Goal: Transaction & Acquisition: Purchase product/service

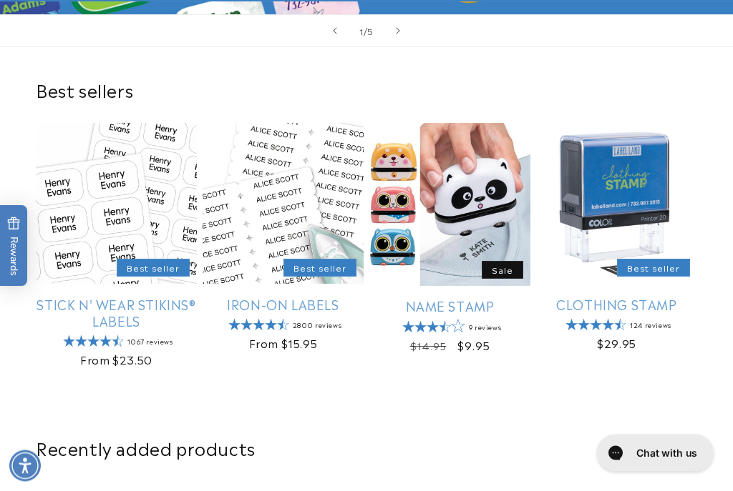
scroll to position [454, 0]
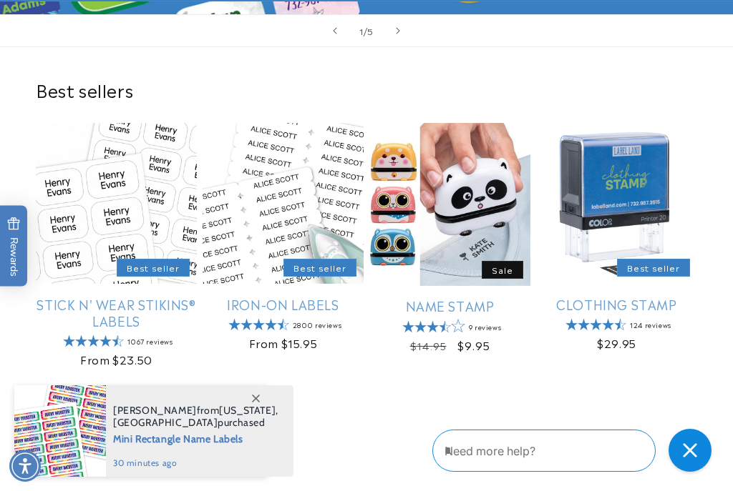
click at [612, 307] on link "Clothing Stamp" at bounding box center [616, 304] width 161 height 16
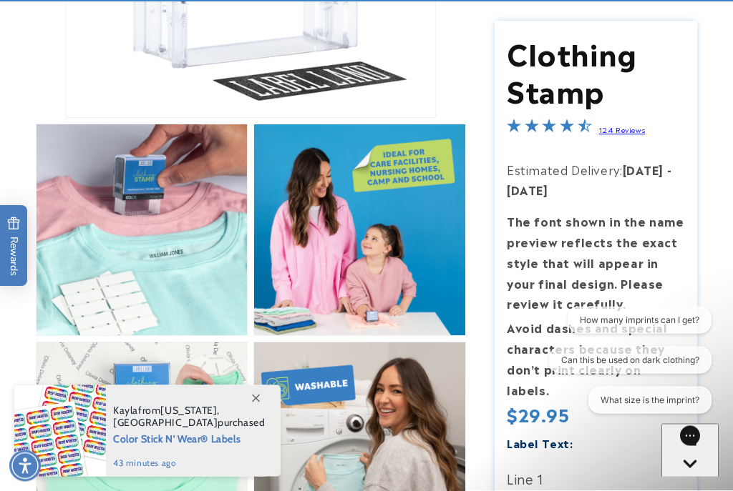
scroll to position [564, 0]
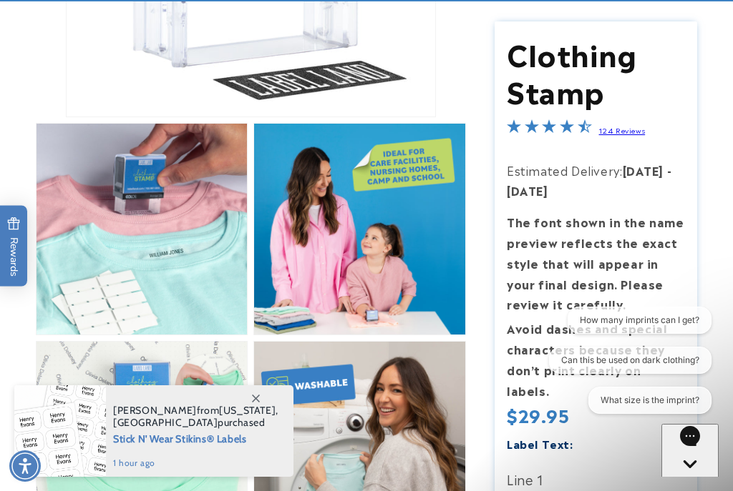
click at [646, 351] on button "Can this be used on dark clothing?" at bounding box center [629, 360] width 162 height 27
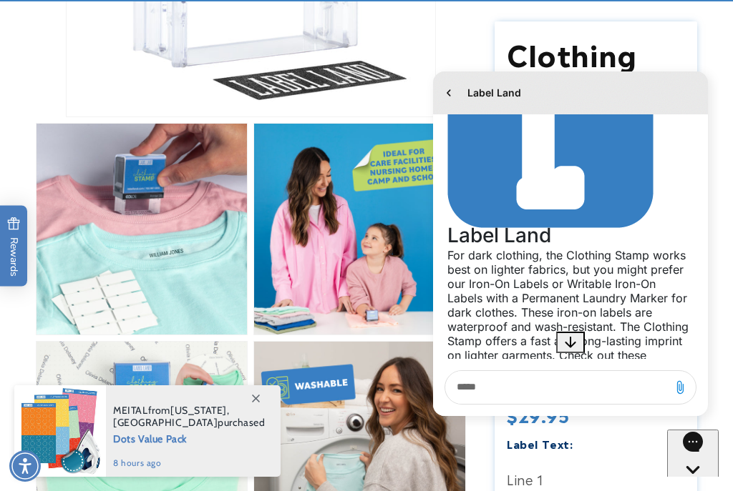
scroll to position [204, 0]
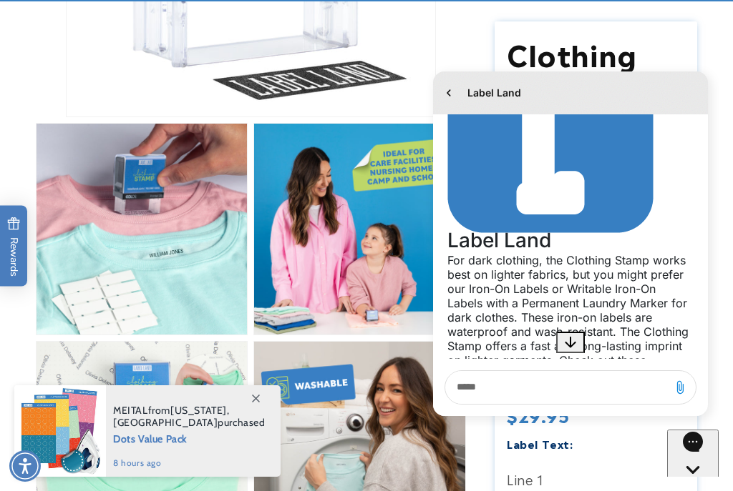
click at [650, 408] on div "Conversation messages" at bounding box center [585, 408] width 200 height 0
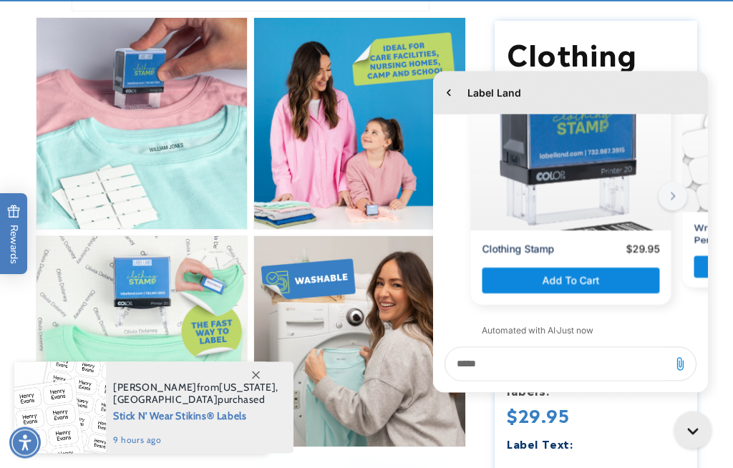
scroll to position [657, 0]
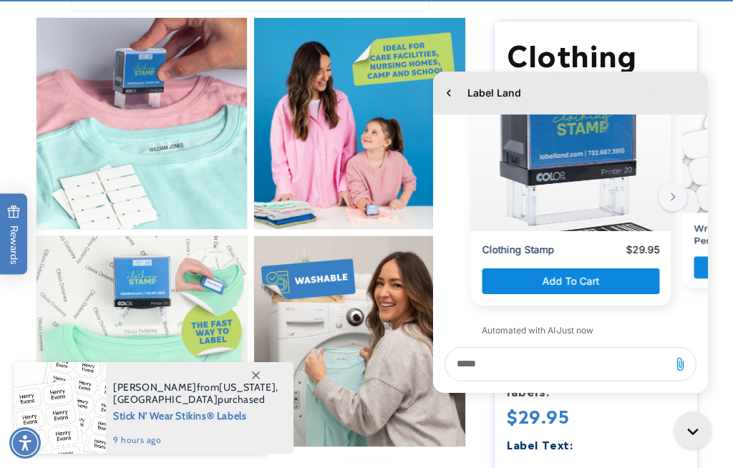
click at [254, 379] on icon at bounding box center [256, 375] width 8 height 8
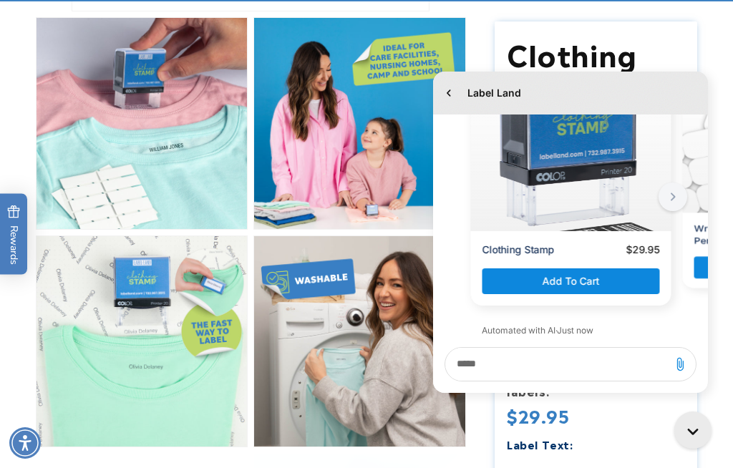
click at [36, 229] on button "Open media 2 in modal" at bounding box center [36, 229] width 0 height 0
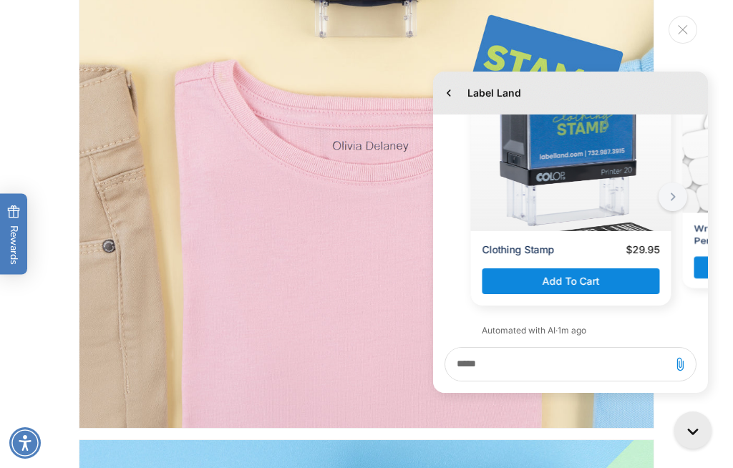
scroll to position [3091, 0]
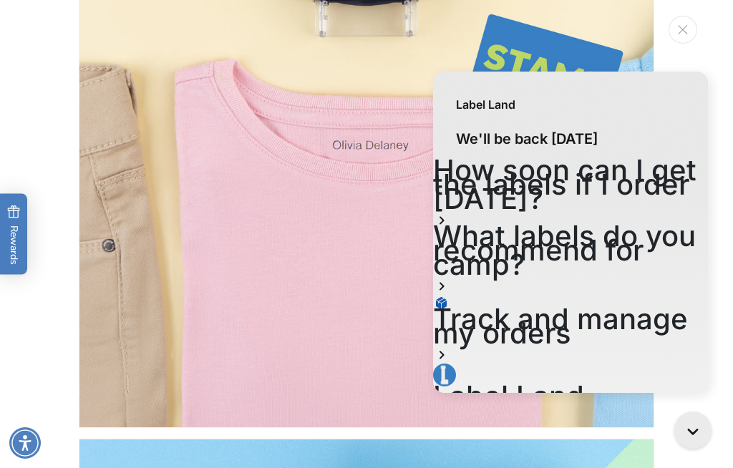
click at [674, 180] on div "How soon can I get the labels if I order [DATE]?" at bounding box center [570, 196] width 275 height 66
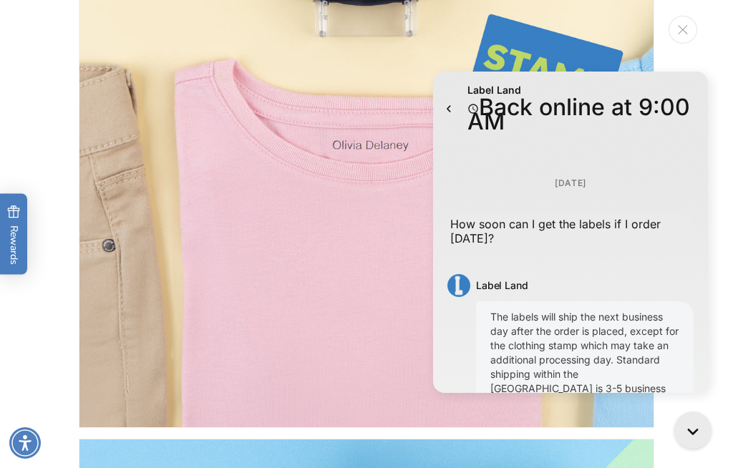
scroll to position [258, 0]
click at [422, 64] on div "Jump to the latest message" at bounding box center [422, 64] width 0 height 0
click at [422, 64] on button "Jump to the latest message" at bounding box center [422, 64] width 0 height 0
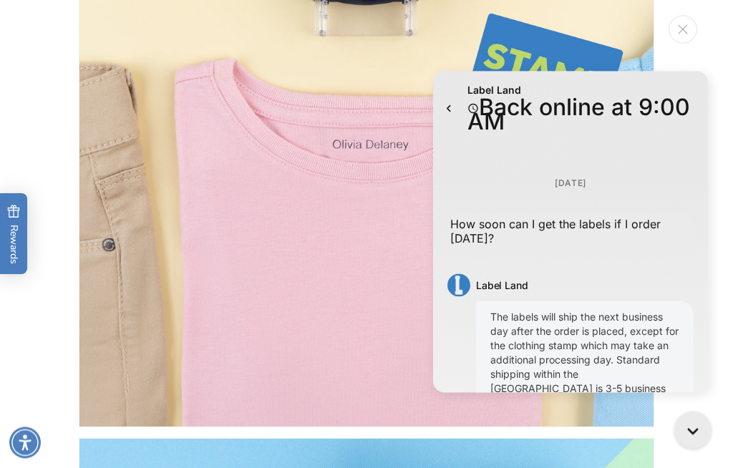
scroll to position [775, 0]
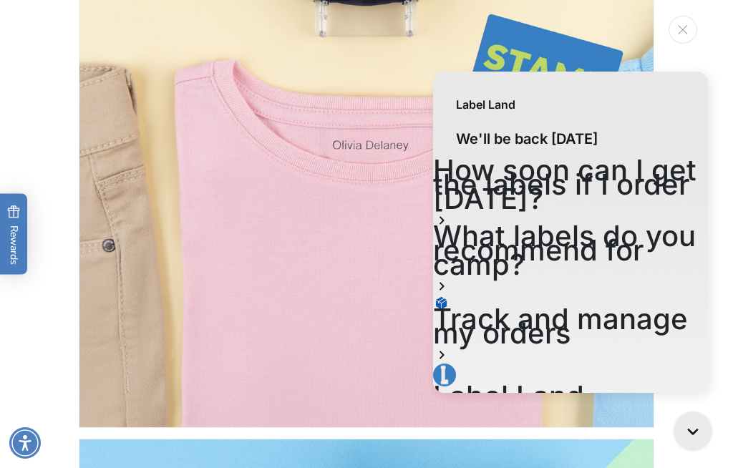
click at [450, 278] on icon at bounding box center [441, 286] width 17 height 17
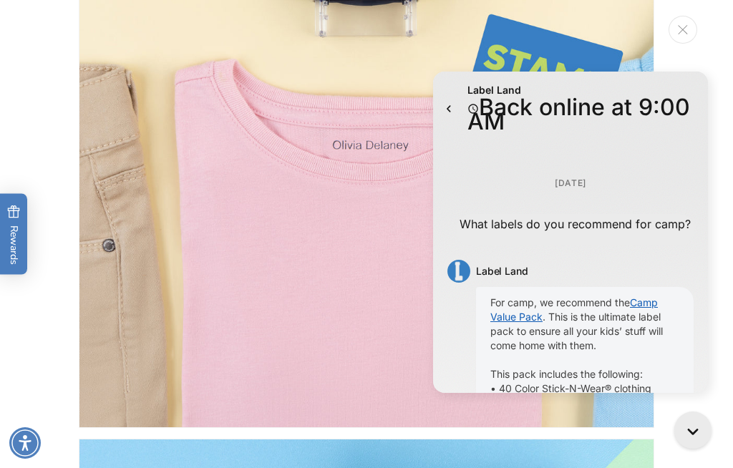
scroll to position [160, 0]
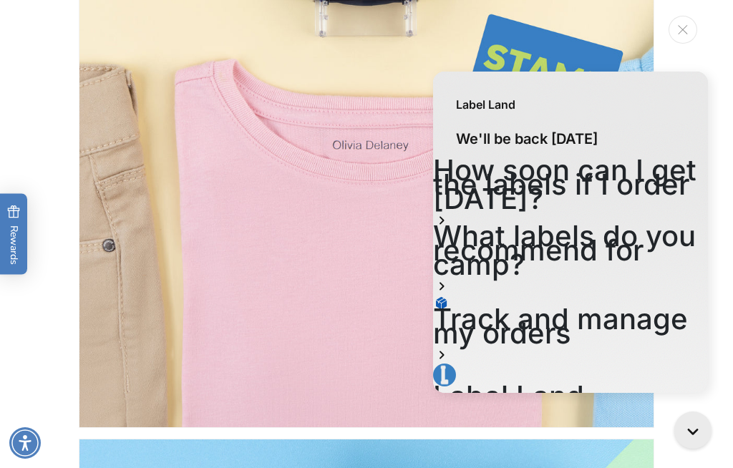
click at [688, 28] on button "Close" at bounding box center [682, 30] width 29 height 28
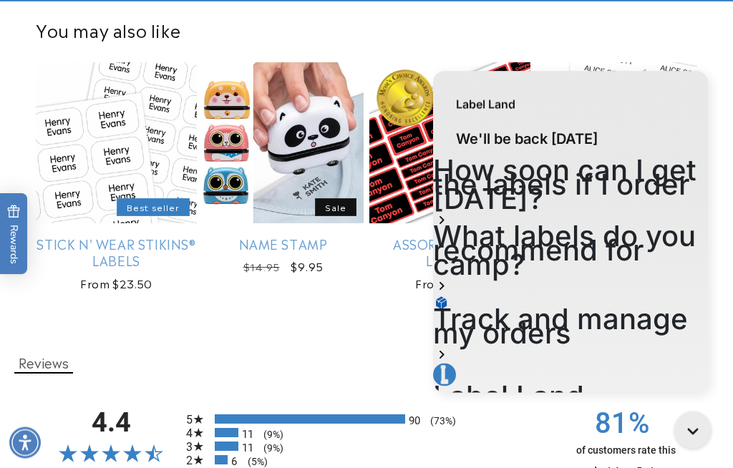
scroll to position [1721, 0]
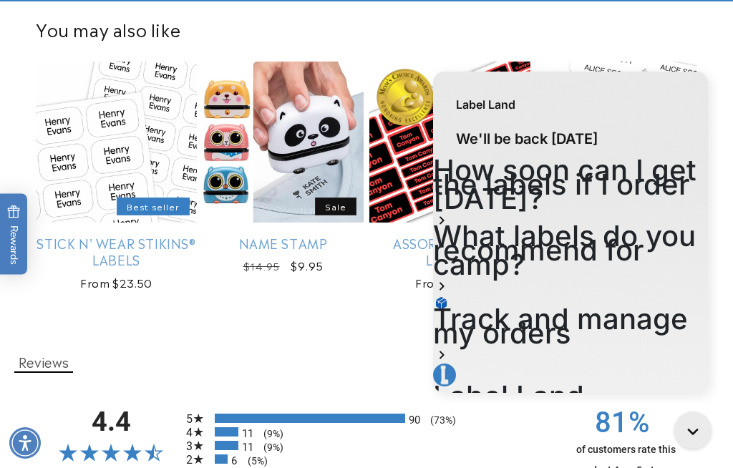
click at [109, 268] on link "Stick N' Wear Stikins® Labels" at bounding box center [116, 252] width 161 height 34
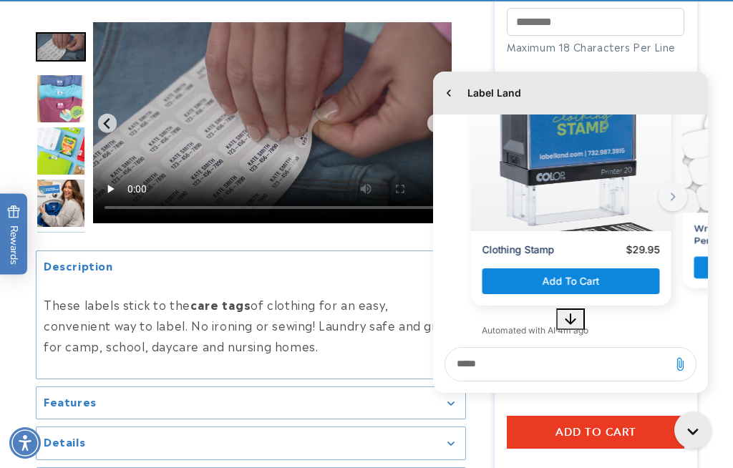
scroll to position [365, 0]
click at [268, 123] on video "Gallery Viewer" at bounding box center [272, 122] width 358 height 202
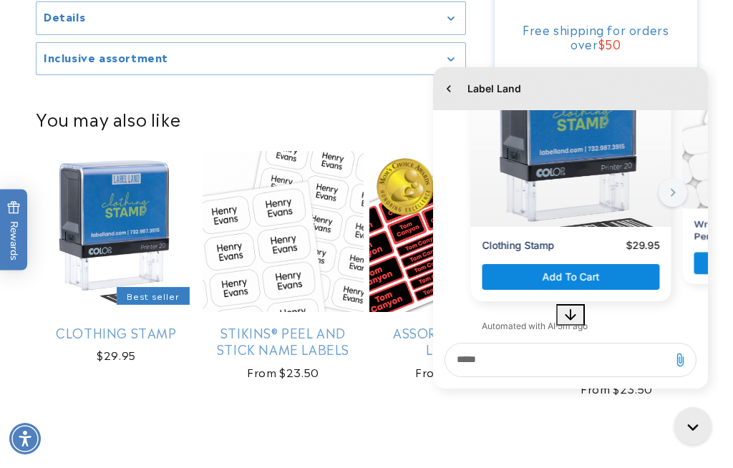
scroll to position [1349, 0]
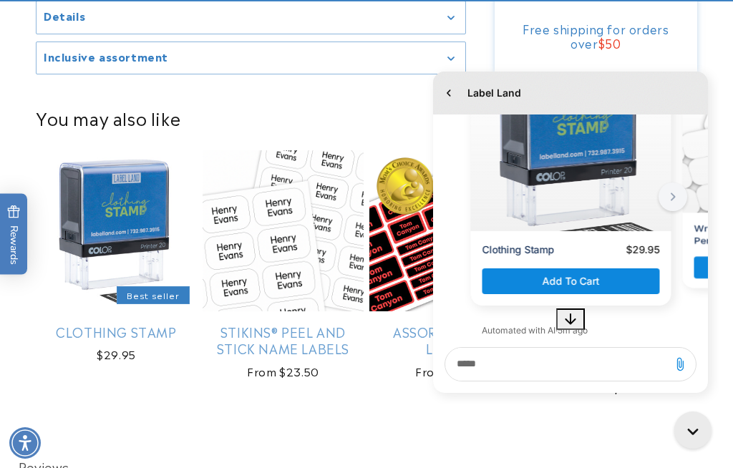
click at [268, 338] on link "Stikins® Peel and Stick Name Labels" at bounding box center [282, 340] width 161 height 34
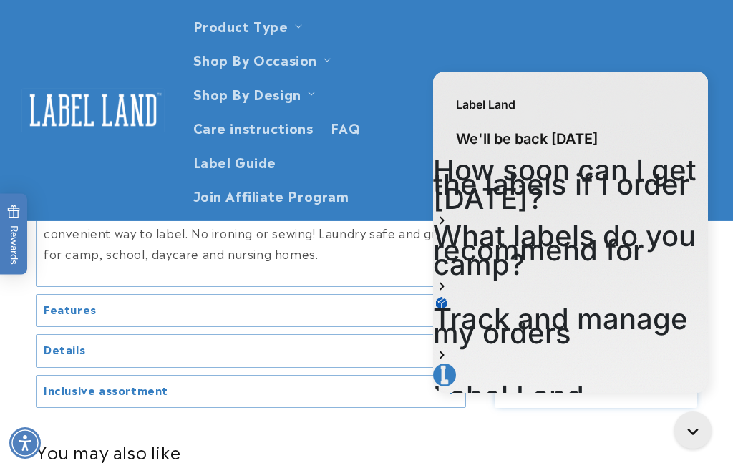
scroll to position [736, 0]
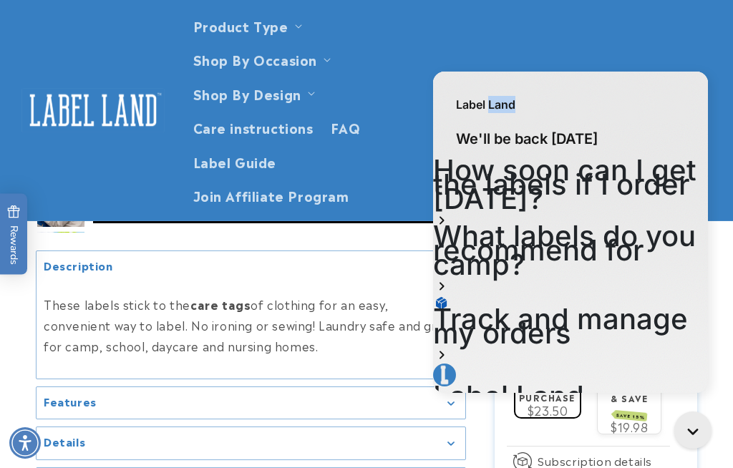
click at [660, 104] on div "Label Land" at bounding box center [570, 98] width 275 height 52
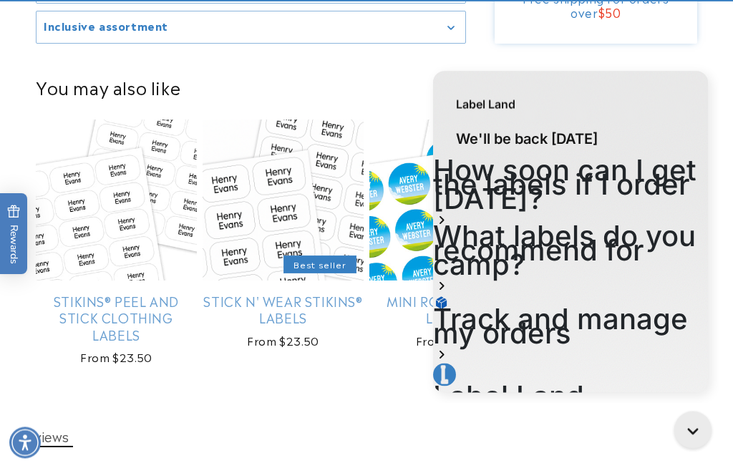
scroll to position [1346, 0]
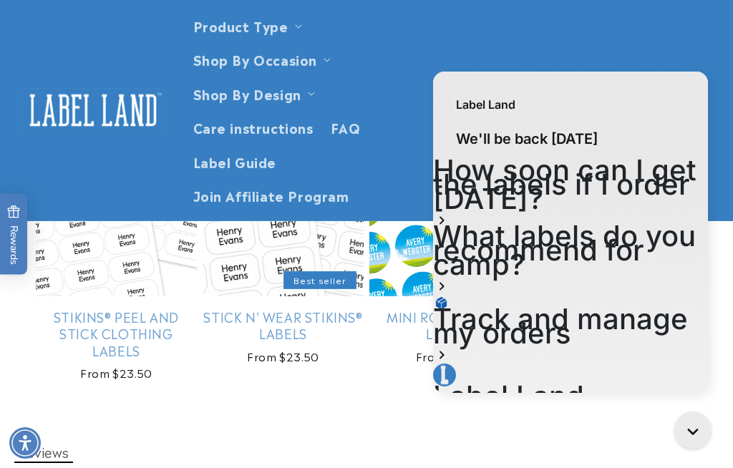
click at [697, 435] on icon "Close gorgias live chat" at bounding box center [695, 433] width 14 height 14
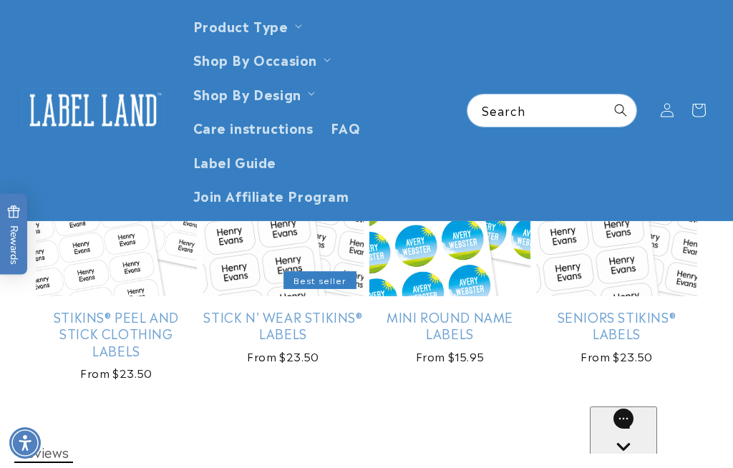
click at [268, 315] on link "Stick N' Wear Stikins® Labels" at bounding box center [282, 325] width 161 height 34
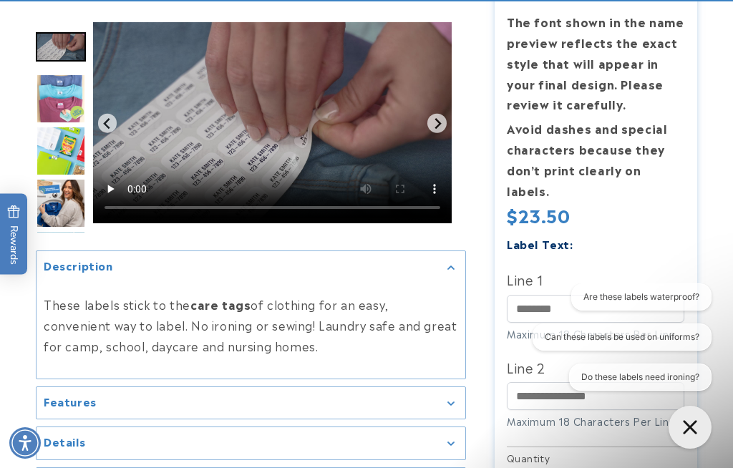
click at [625, 373] on button "Do these labels need ironing?" at bounding box center [640, 376] width 142 height 27
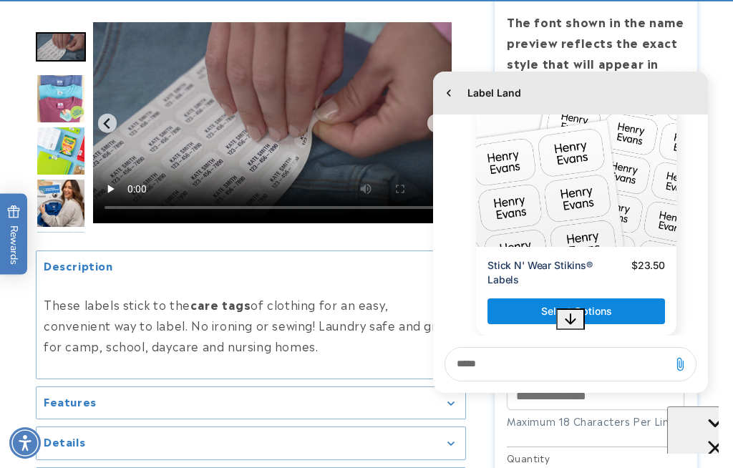
scroll to position [839, 0]
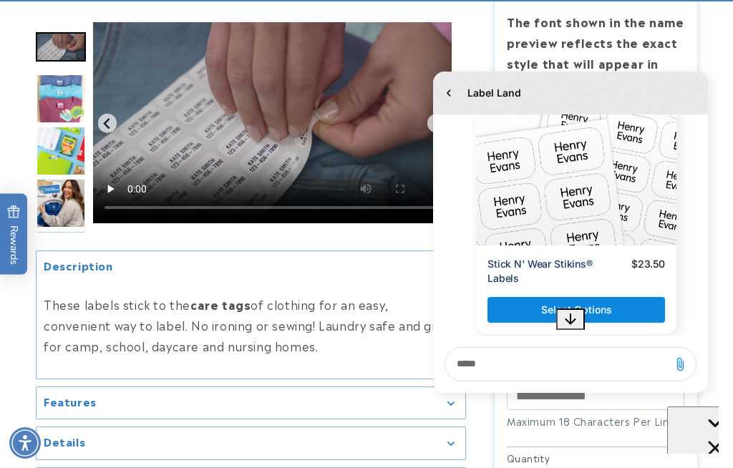
click at [559, 304] on span "Select Options" at bounding box center [576, 310] width 71 height 14
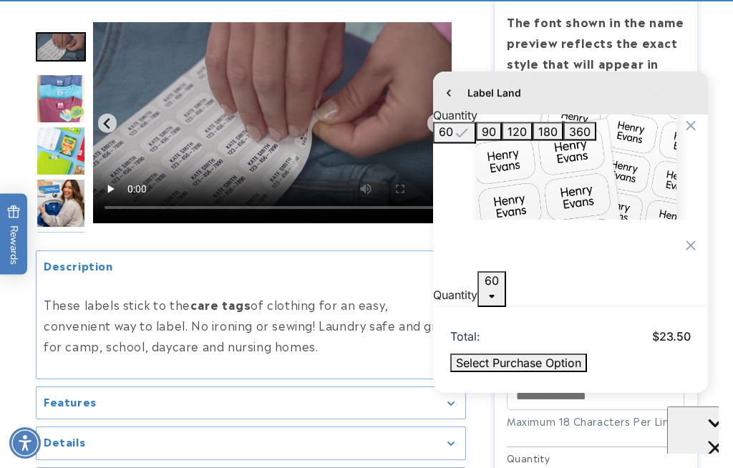
click at [708, 441] on icon "Close gorgias live chat" at bounding box center [715, 448] width 14 height 14
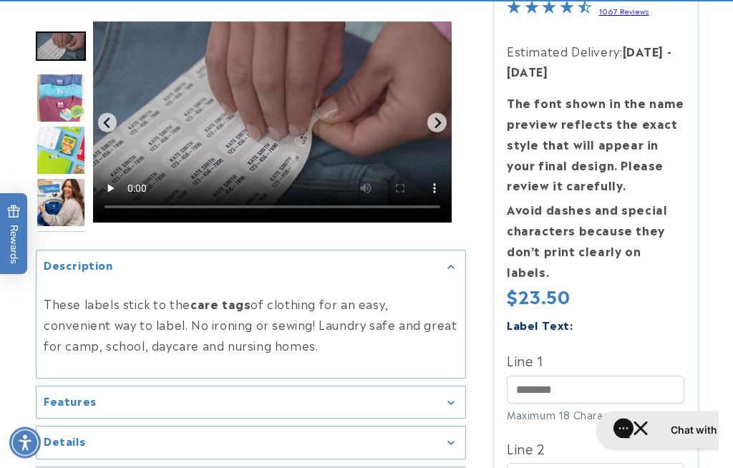
scroll to position [494, 0]
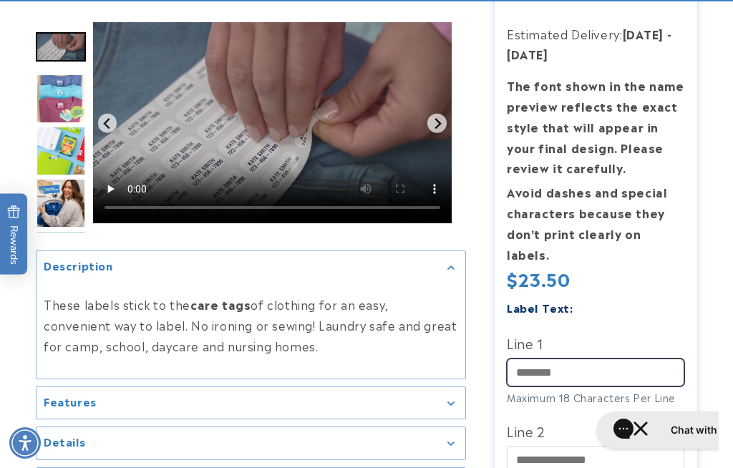
click at [531, 358] on input "Line 1" at bounding box center [595, 372] width 177 height 28
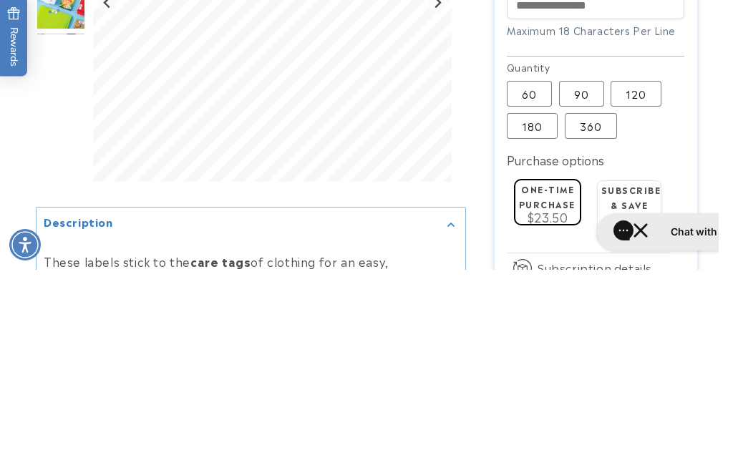
scroll to position [791, 0]
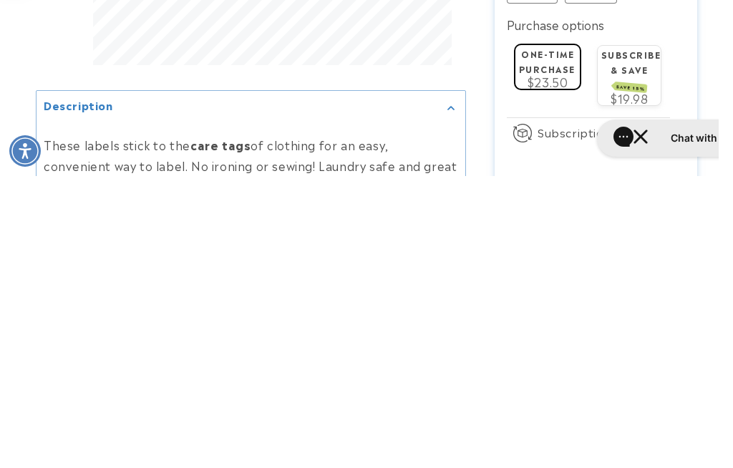
type input "**********"
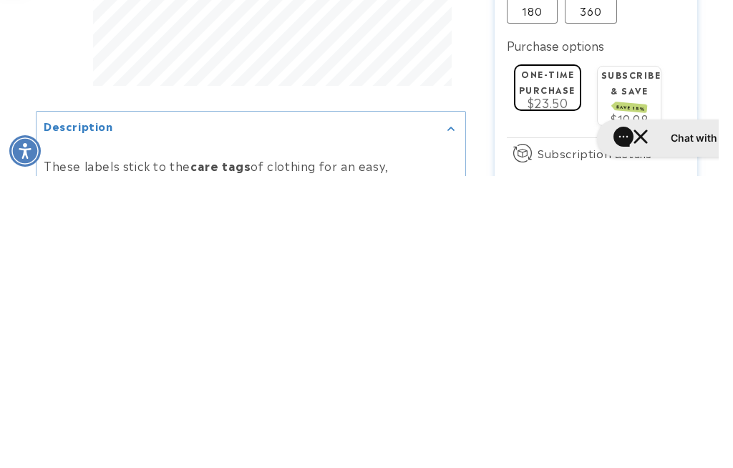
scroll to position [1084, 0]
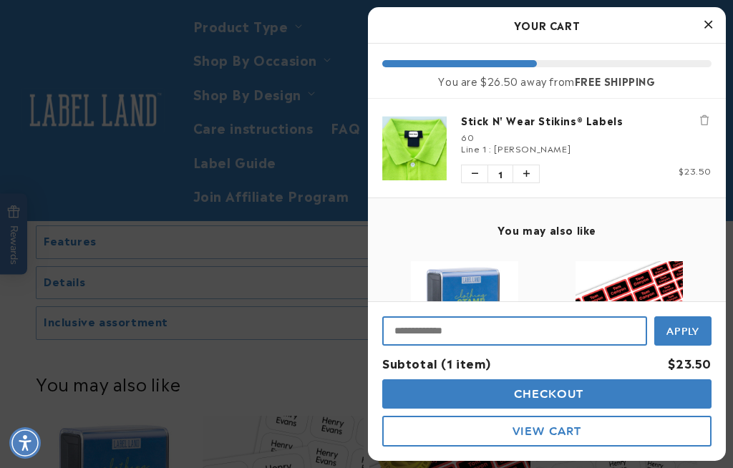
click at [411, 346] on input "Input Discount" at bounding box center [514, 330] width 265 height 29
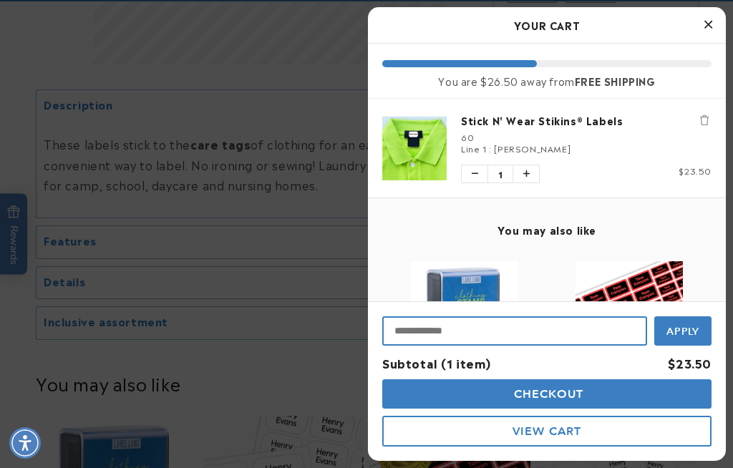
scroll to position [1083, 0]
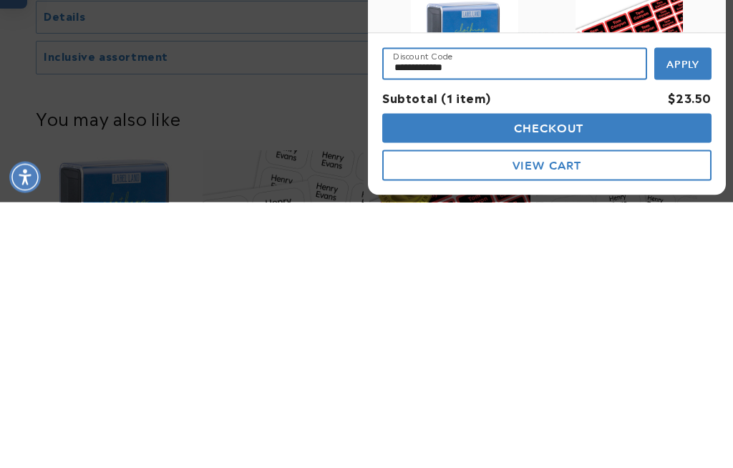
click at [682, 313] on button "Apply" at bounding box center [682, 329] width 57 height 32
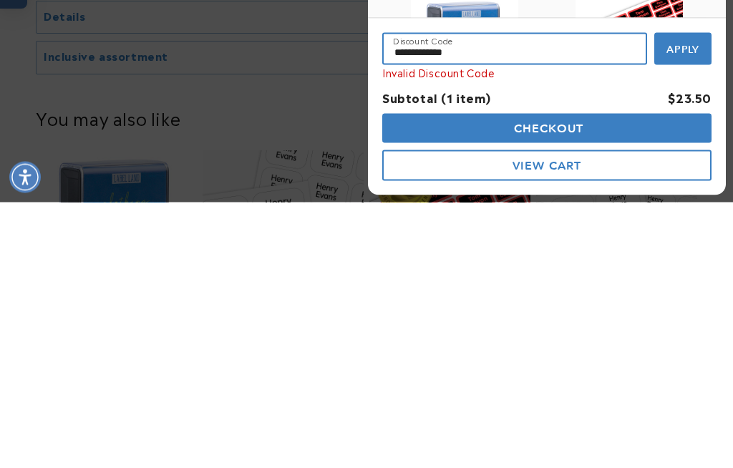
type input "**********"
click at [682, 298] on button "Apply" at bounding box center [682, 314] width 57 height 32
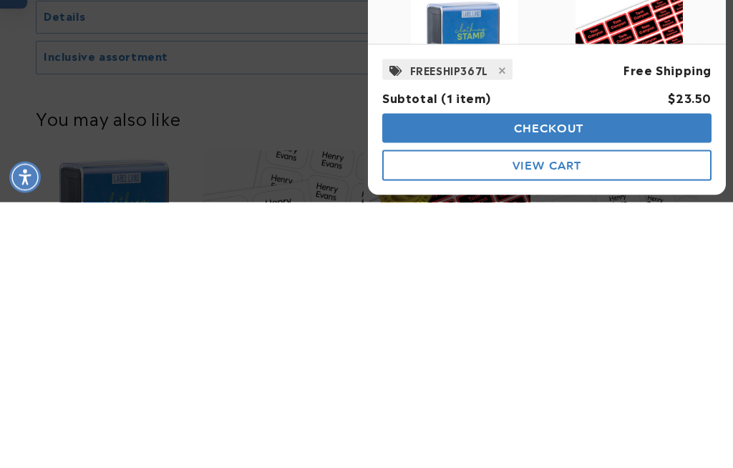
scroll to position [1349, 0]
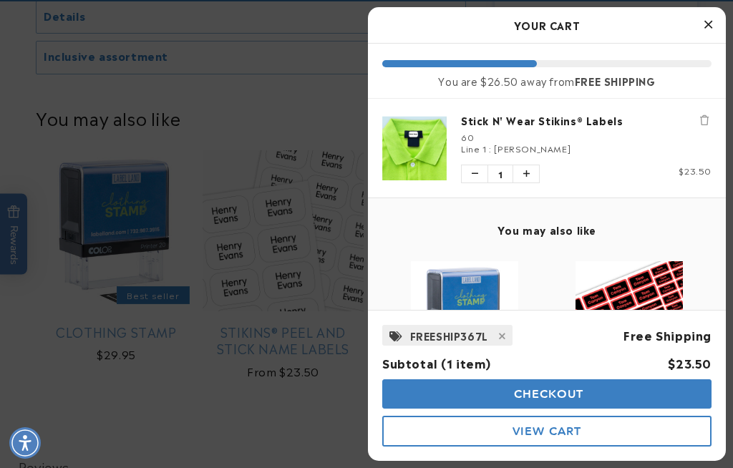
click at [557, 438] on span "View Cart" at bounding box center [546, 431] width 69 height 14
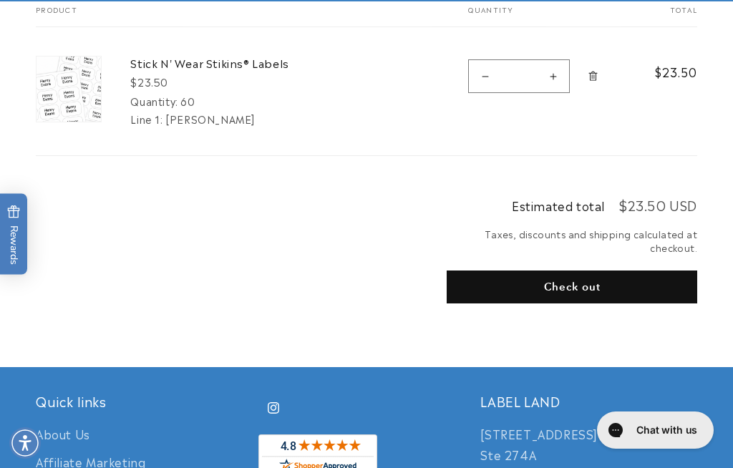
click at [570, 279] on button "Check out" at bounding box center [571, 286] width 250 height 33
